Goal: Register for event/course

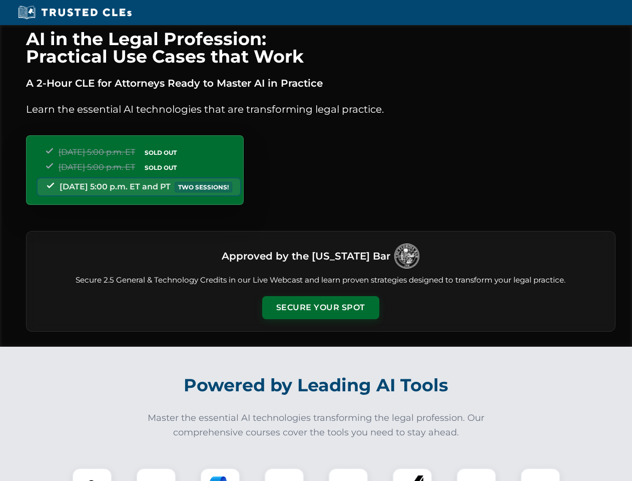
click at [320, 307] on button "Secure Your Spot" at bounding box center [320, 307] width 117 height 23
click at [92, 474] on img at bounding box center [92, 487] width 29 height 29
click at [156, 474] on div at bounding box center [156, 488] width 40 height 40
click at [220, 474] on div at bounding box center [220, 488] width 40 height 40
